Goal: Task Accomplishment & Management: Manage account settings

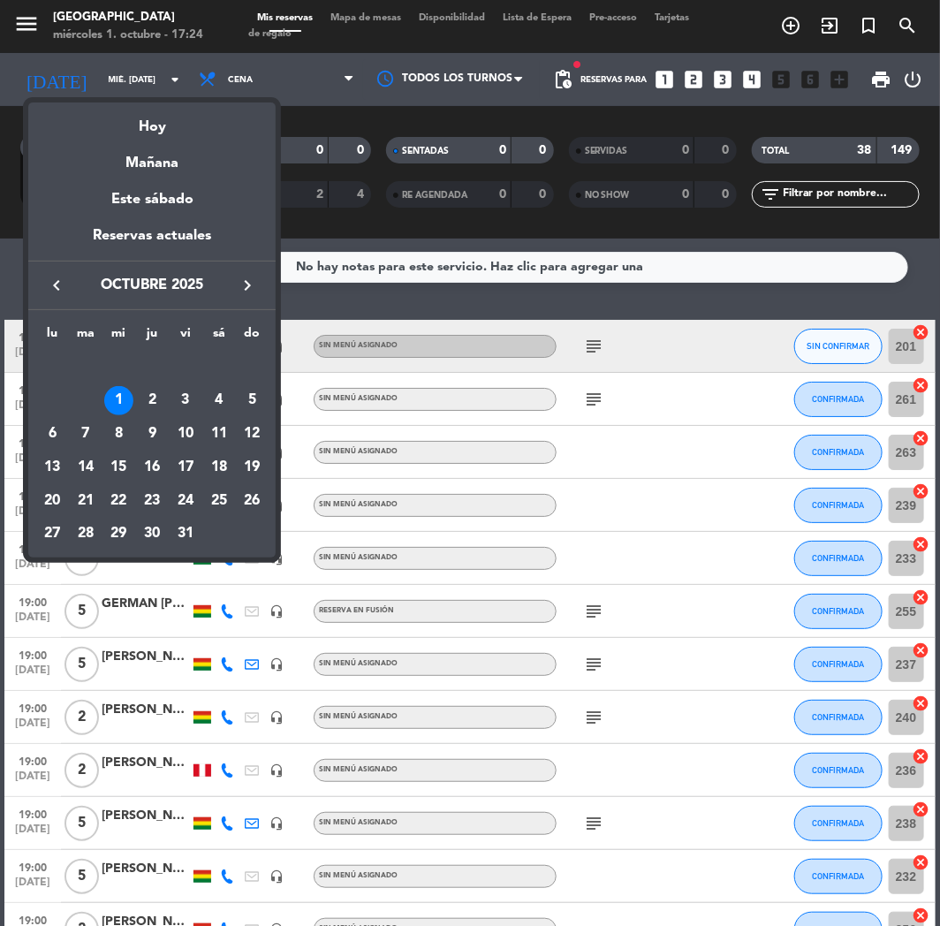
click at [117, 400] on div "1" at bounding box center [119, 401] width 30 height 30
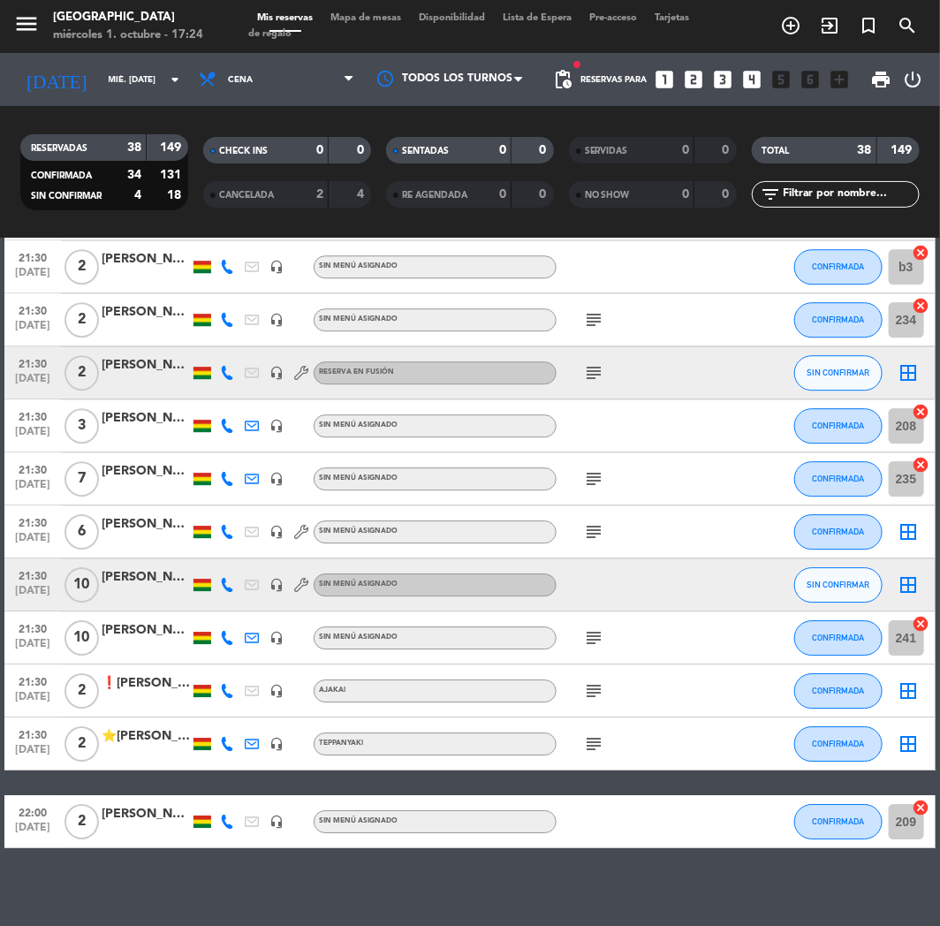
scroll to position [1594, 0]
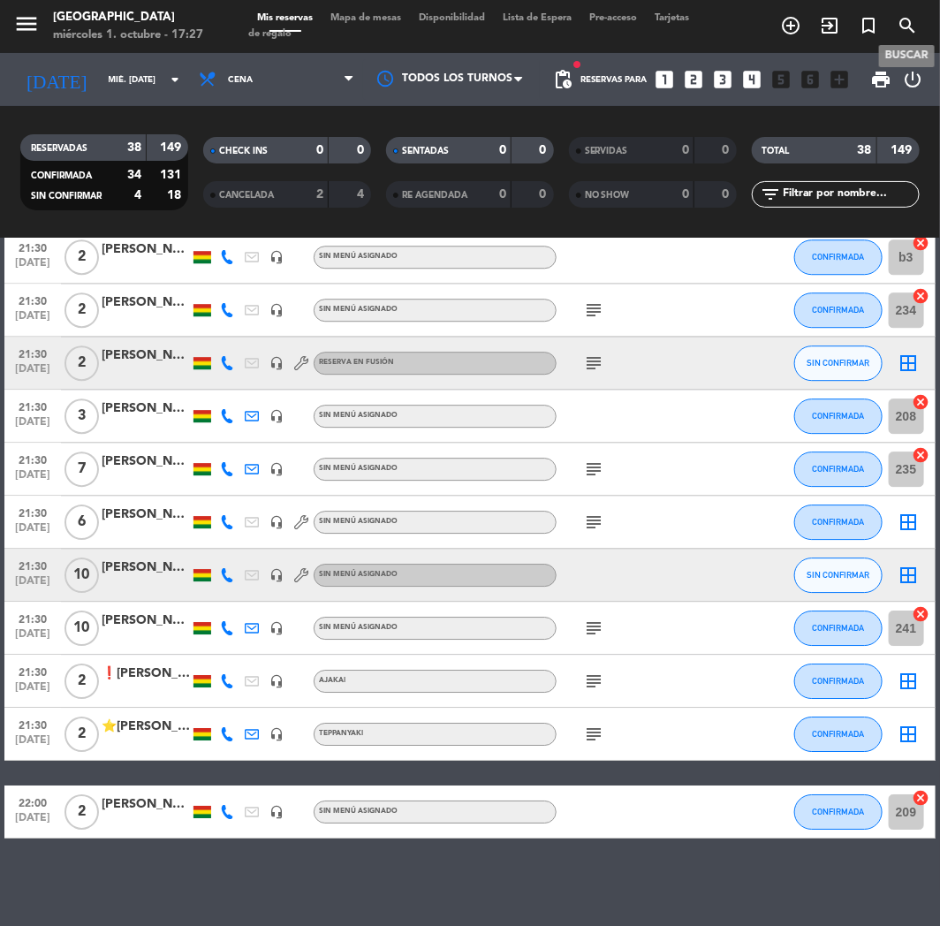
click at [901, 28] on icon "search" at bounding box center [906, 25] width 21 height 21
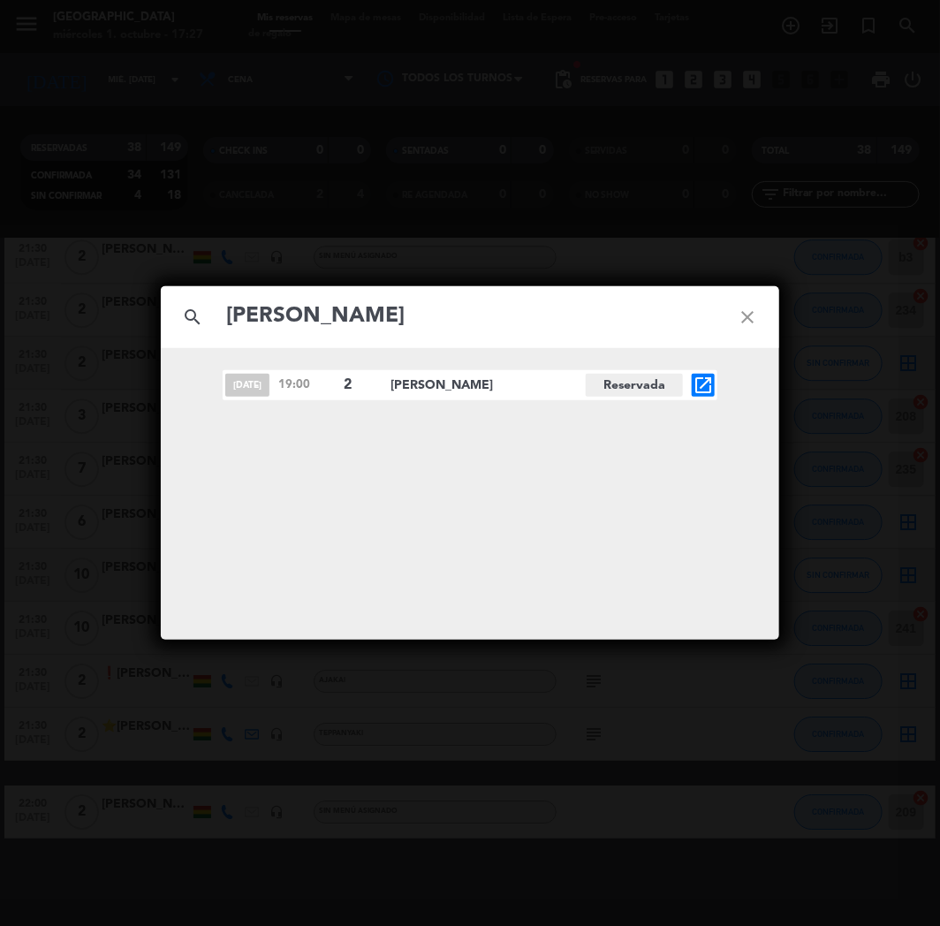
type input "[PERSON_NAME]"
click at [698, 384] on icon "open_in_new" at bounding box center [702, 384] width 21 height 21
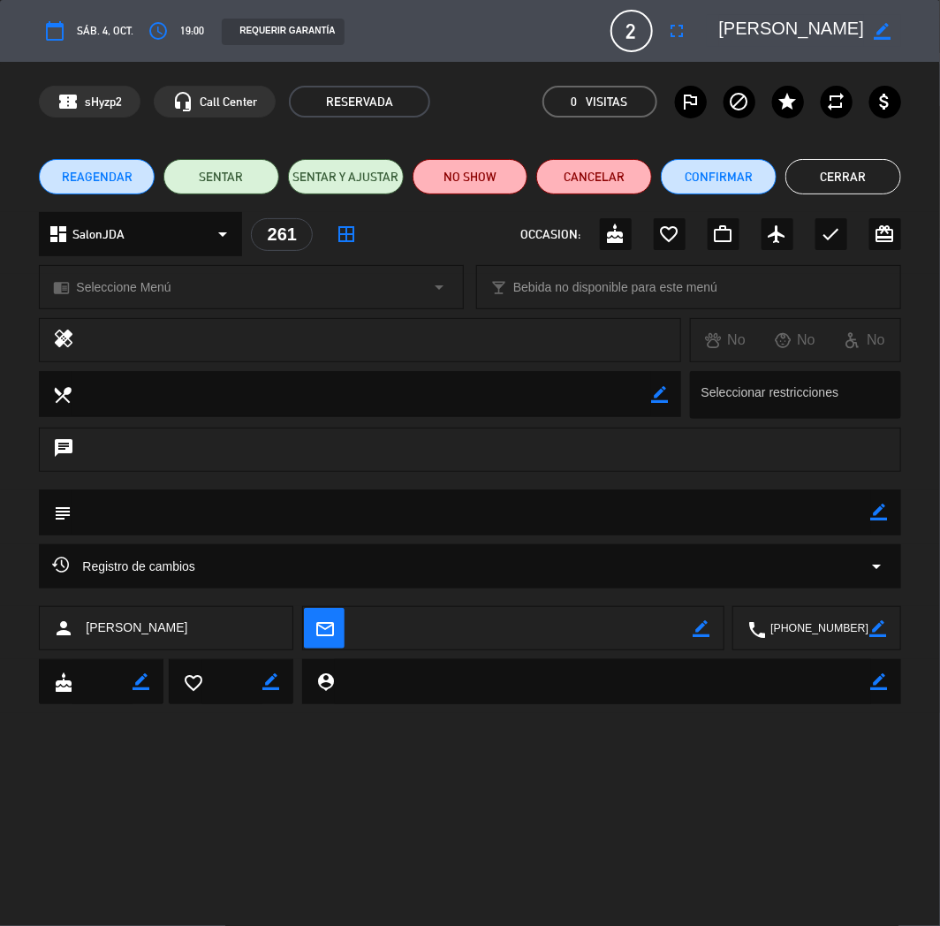
click at [119, 178] on span "REAGENDAR" at bounding box center [97, 177] width 71 height 19
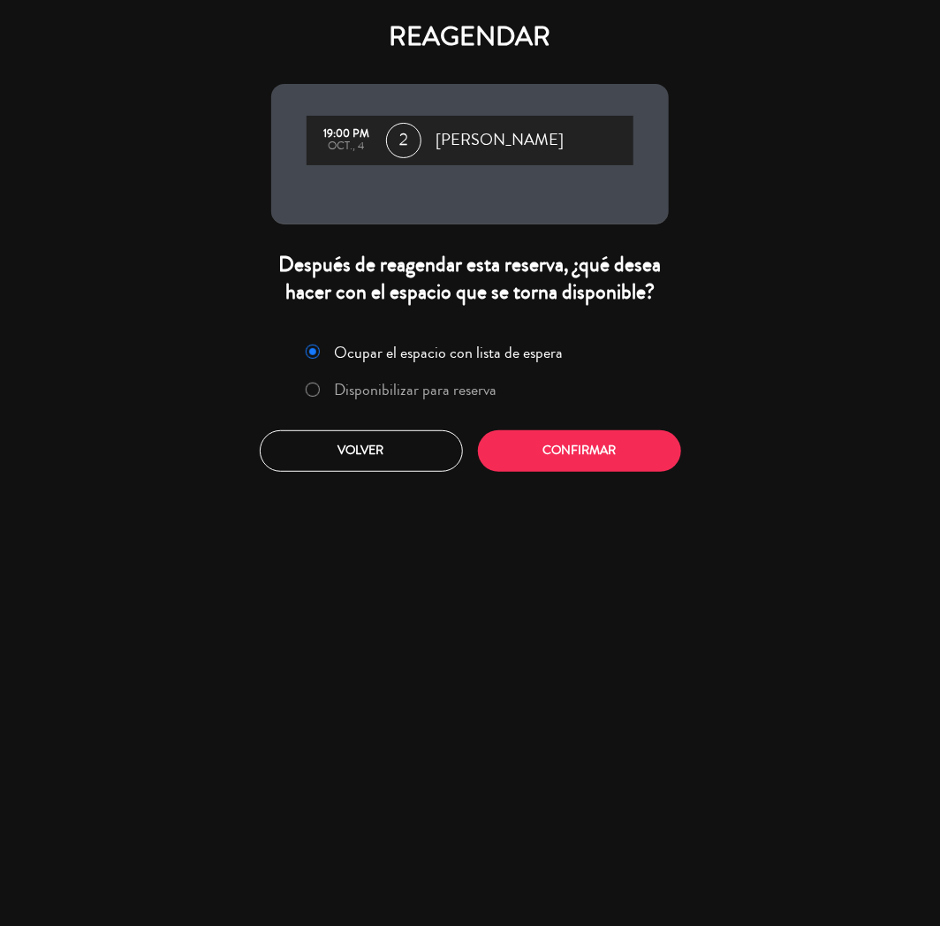
drag, startPoint x: 410, startPoint y: 386, endPoint x: 436, endPoint y: 396, distance: 28.2
click at [411, 386] on label "Disponibilizar para reserva" at bounding box center [416, 390] width 163 height 16
click at [550, 448] on button "Confirmar" at bounding box center [579, 451] width 203 height 42
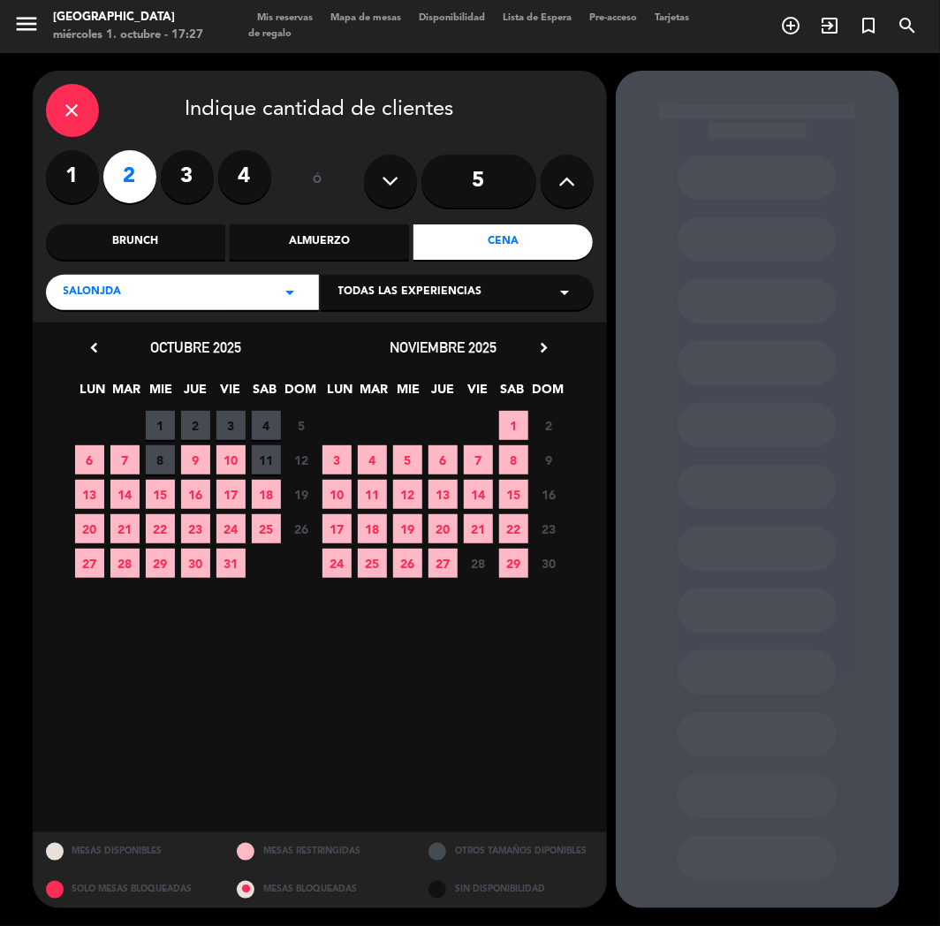
click at [267, 454] on span "11" at bounding box center [266, 459] width 29 height 29
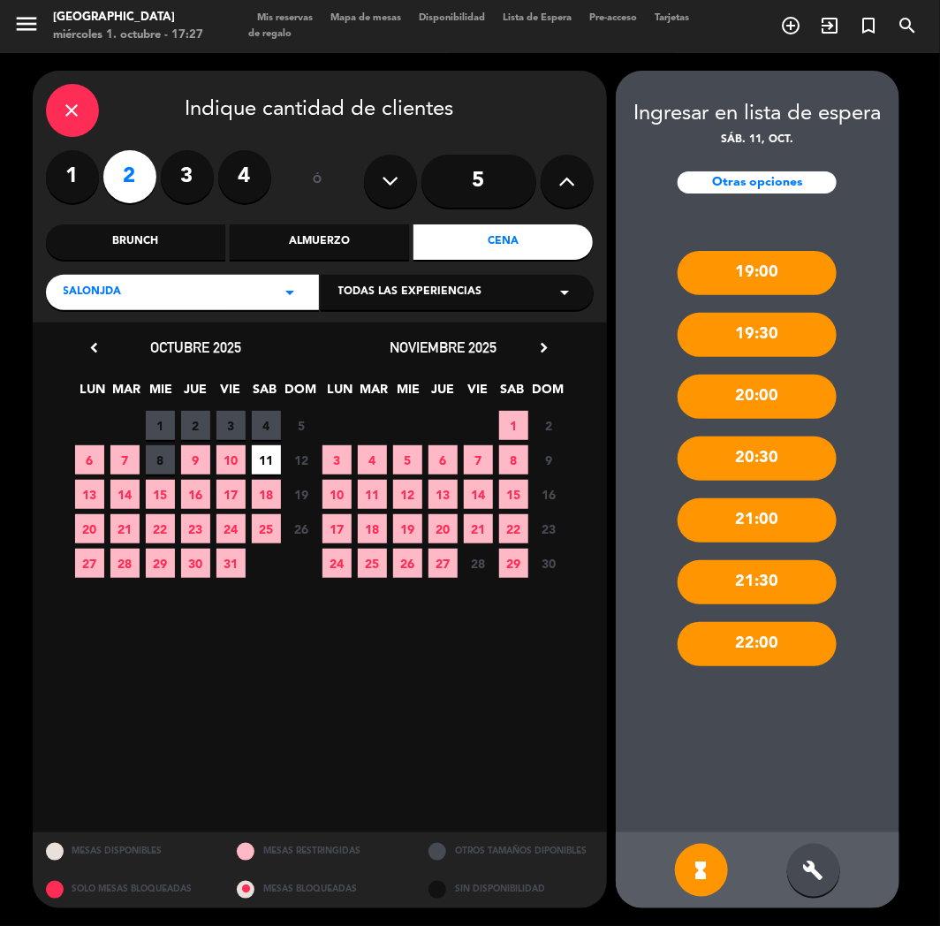
click at [828, 861] on div "build" at bounding box center [813, 869] width 53 height 53
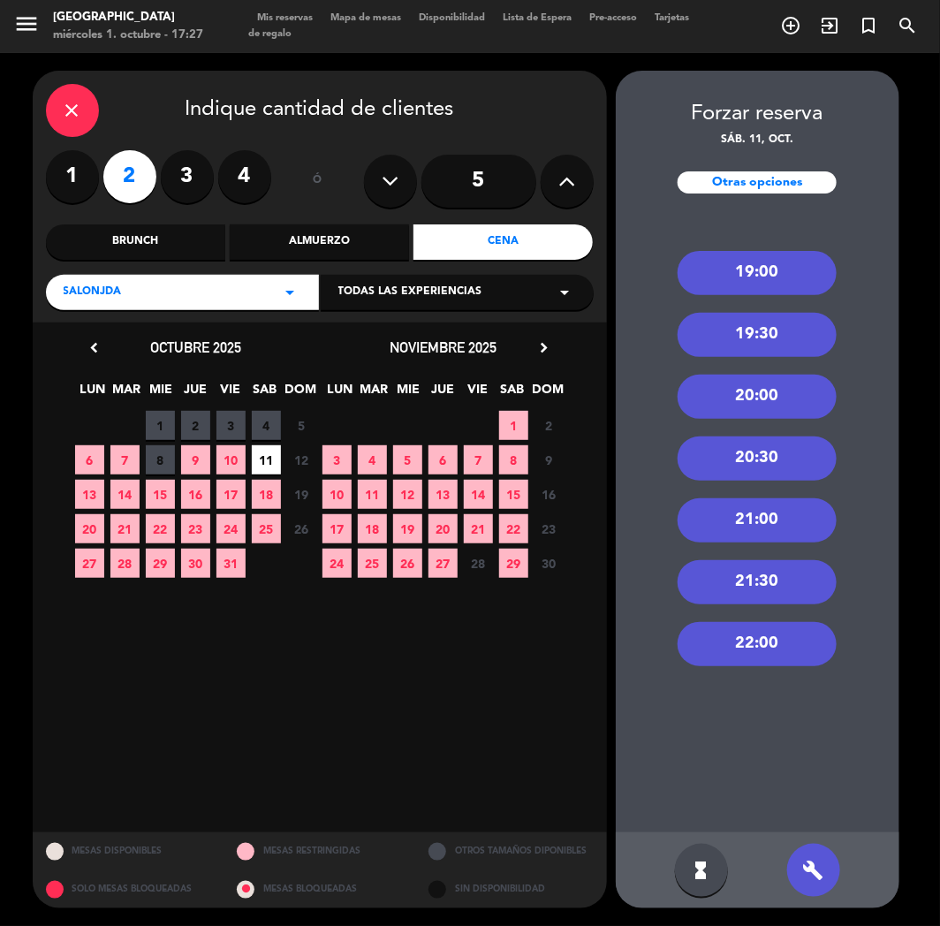
click at [768, 402] on div "20:00" at bounding box center [756, 396] width 159 height 44
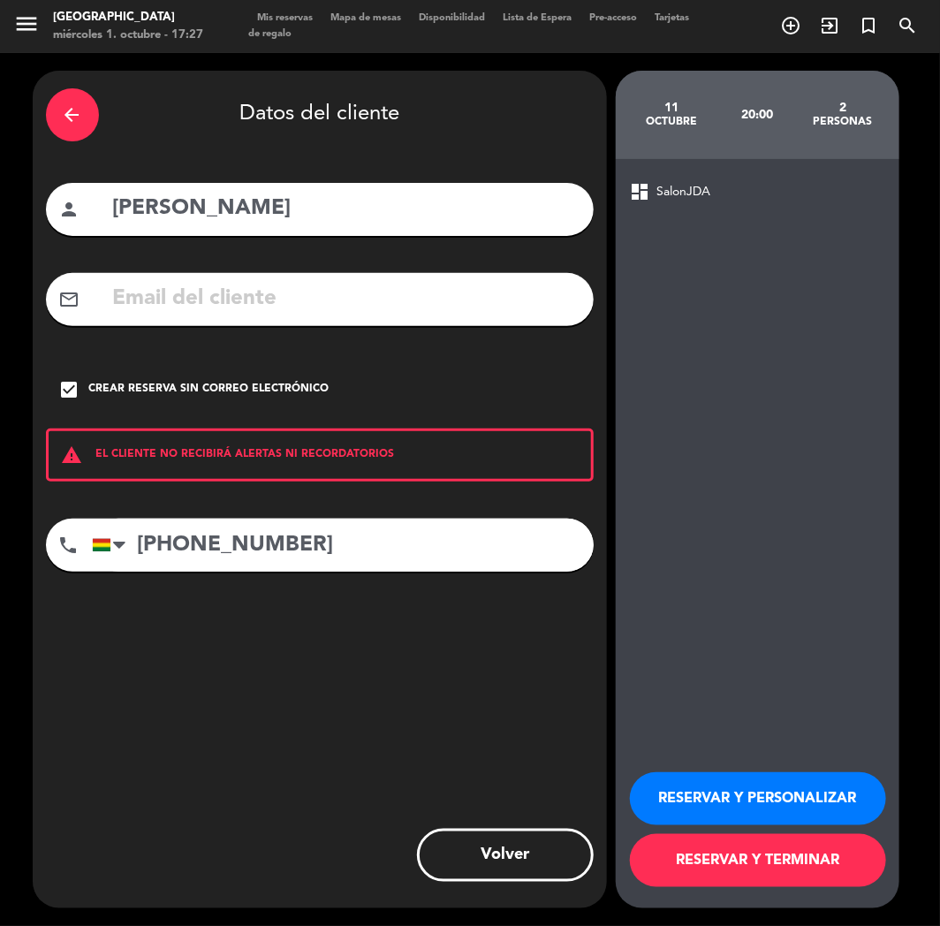
drag, startPoint x: 718, startPoint y: 795, endPoint x: 475, endPoint y: 861, distance: 251.8
click at [716, 795] on button "RESERVAR Y PERSONALIZAR" at bounding box center [758, 798] width 256 height 53
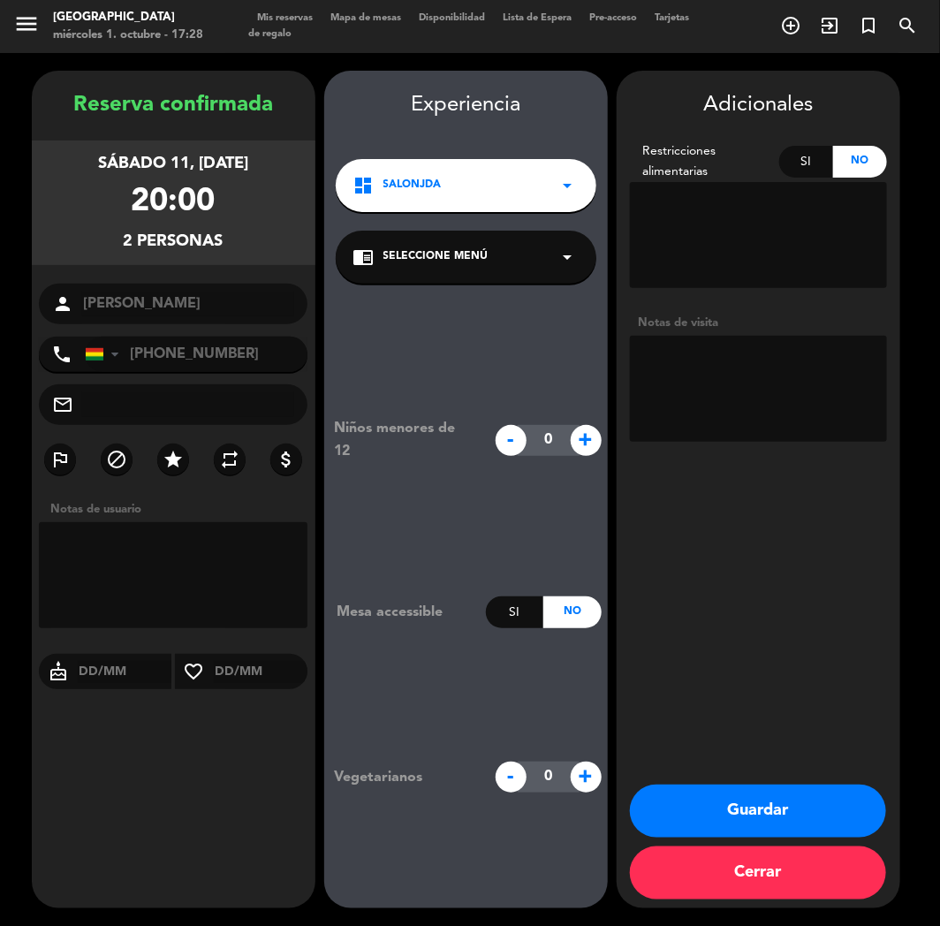
drag, startPoint x: 797, startPoint y: 677, endPoint x: 797, endPoint y: 700, distance: 23.8
click at [797, 685] on div "Adicionales Restricciones alimentarias Si No Notas de visita Guardar Cerrar" at bounding box center [758, 489] width 284 height 837
click at [766, 843] on div "Guardar Cerrar" at bounding box center [758, 846] width 284 height 124
click at [765, 825] on button "Guardar" at bounding box center [758, 810] width 256 height 53
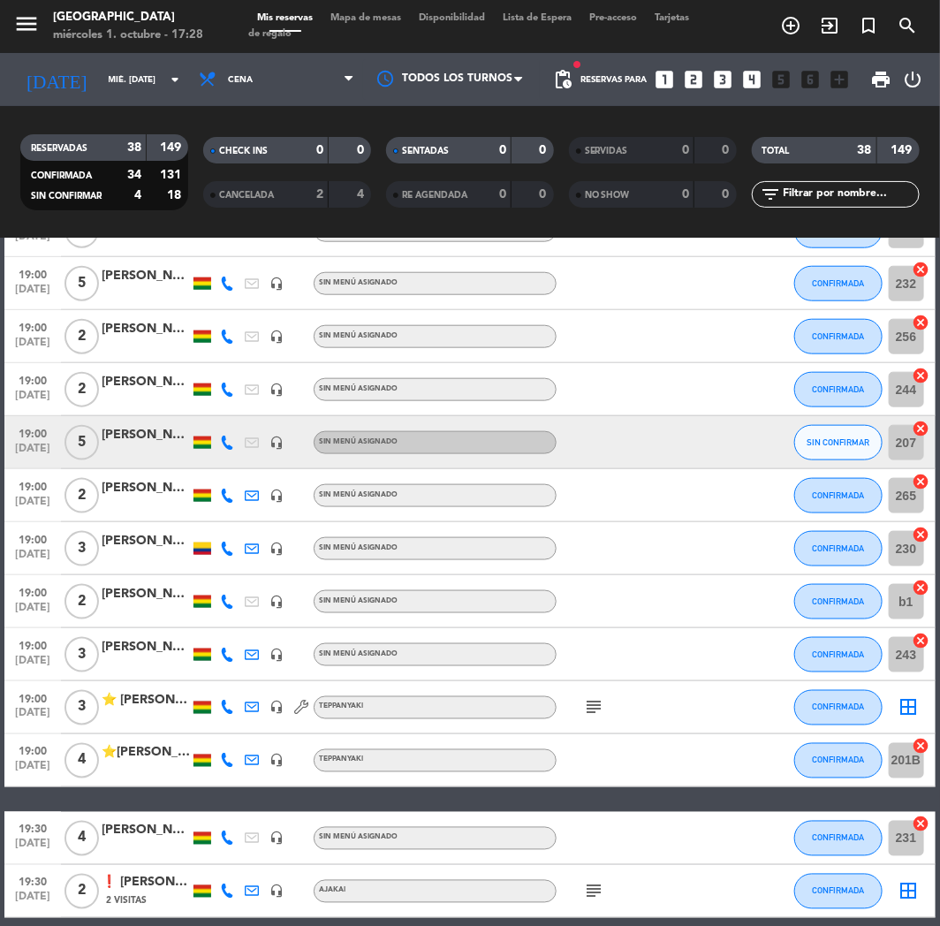
scroll to position [686, 0]
